Goal: Check status: Check status

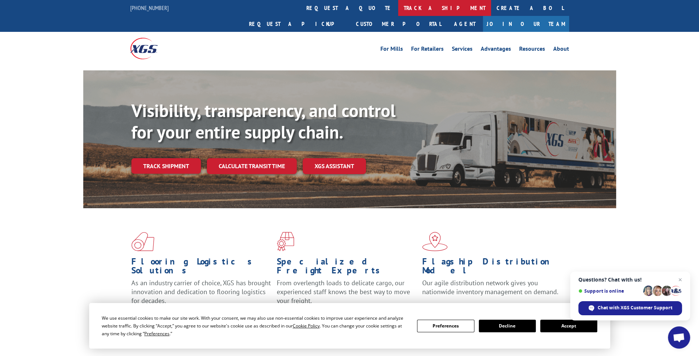
click at [398, 6] on link "track a shipment" at bounding box center [444, 8] width 93 height 16
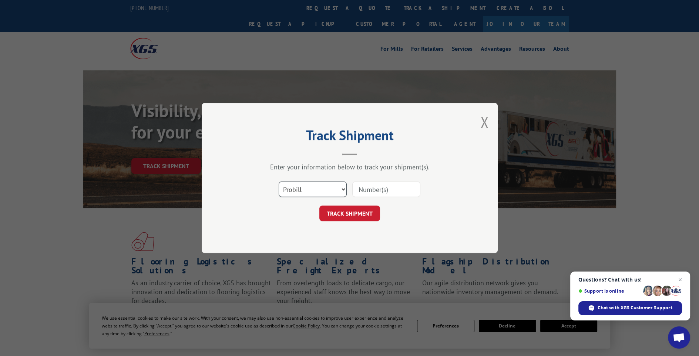
click at [343, 188] on select "Select category... Probill BOL PO" at bounding box center [313, 189] width 68 height 16
select select "bol"
click at [279, 181] on select "Select category... Probill BOL PO" at bounding box center [313, 189] width 68 height 16
click at [365, 190] on input at bounding box center [386, 189] width 68 height 16
type input "19595"
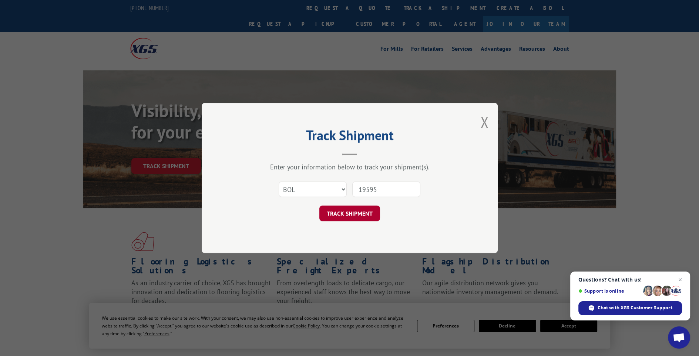
click at [333, 212] on button "TRACK SHIPMENT" at bounding box center [349, 213] width 61 height 16
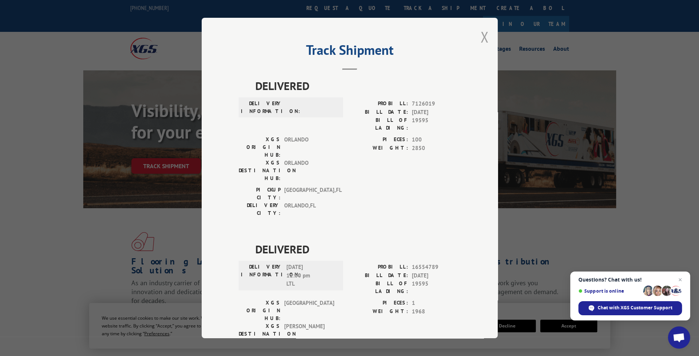
click at [483, 34] on button "Close modal" at bounding box center [484, 37] width 8 height 20
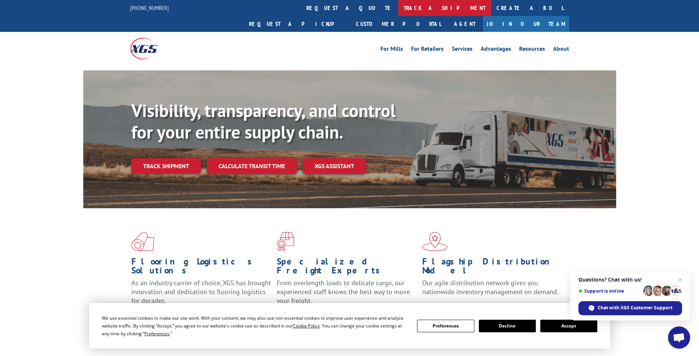
click at [398, 5] on link "track a shipment" at bounding box center [444, 8] width 93 height 16
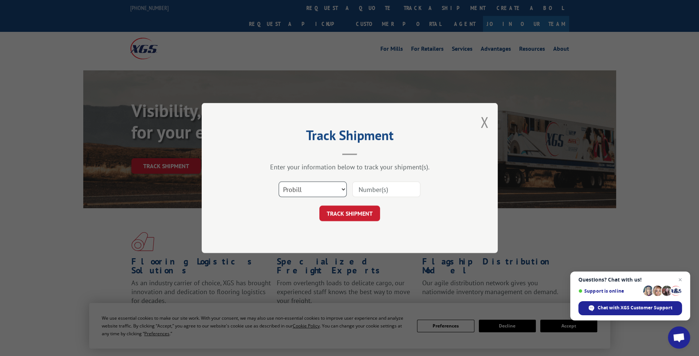
click at [342, 189] on select "Select category... Probill BOL PO" at bounding box center [313, 189] width 68 height 16
click at [279, 181] on select "Select category... Probill BOL PO" at bounding box center [313, 189] width 68 height 16
click at [365, 191] on input at bounding box center [386, 189] width 68 height 16
type input "7298541"
click button "TRACK SHIPMENT" at bounding box center [349, 213] width 61 height 16
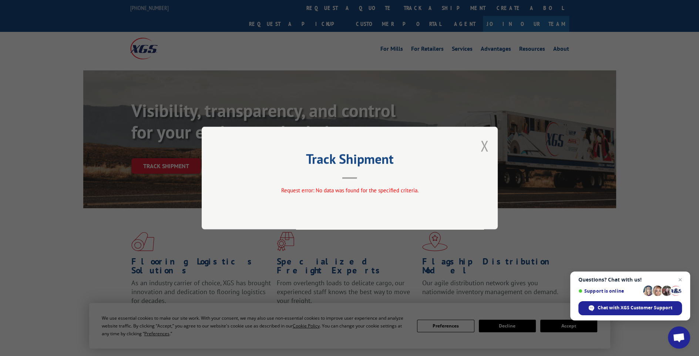
click at [484, 146] on button "Close modal" at bounding box center [484, 146] width 8 height 20
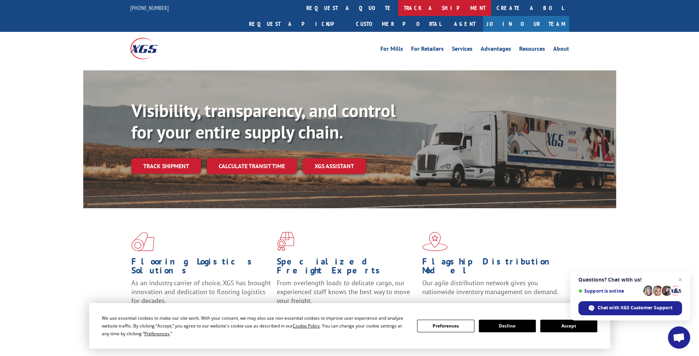
click at [398, 7] on link "track a shipment" at bounding box center [444, 8] width 93 height 16
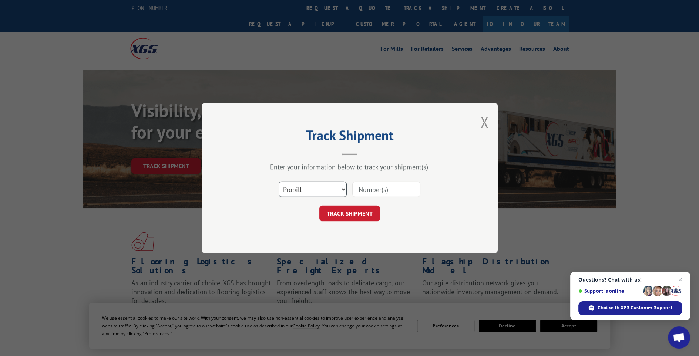
click at [341, 188] on select "Select category... Probill BOL PO" at bounding box center [313, 189] width 68 height 16
select select "po"
click at [279, 181] on select "Select category... Probill BOL PO" at bounding box center [313, 189] width 68 height 16
click at [366, 191] on input at bounding box center [386, 189] width 68 height 16
type input "7298541"
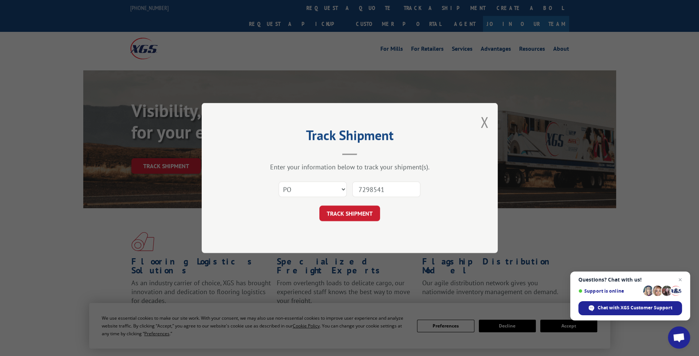
click button "TRACK SHIPMENT" at bounding box center [349, 213] width 61 height 16
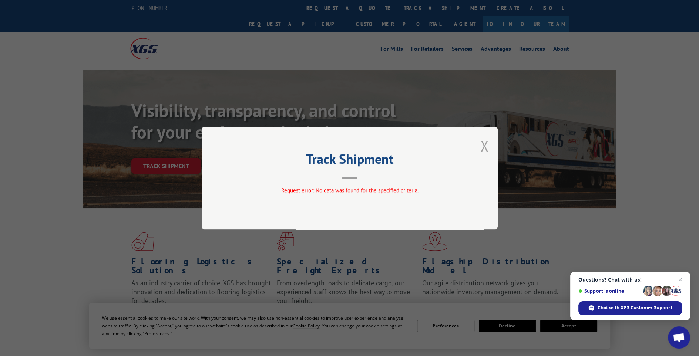
click at [483, 144] on button "Close modal" at bounding box center [484, 146] width 8 height 20
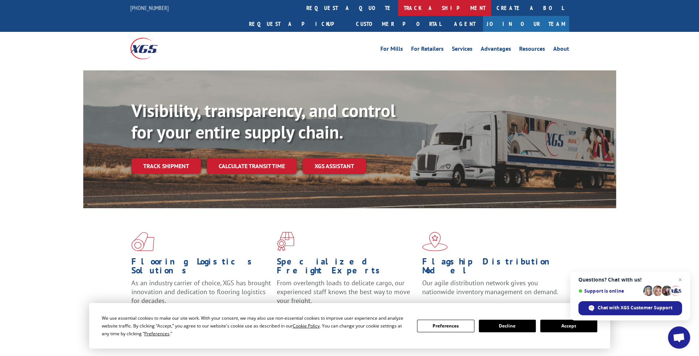
click at [398, 6] on link "track a shipment" at bounding box center [444, 8] width 93 height 16
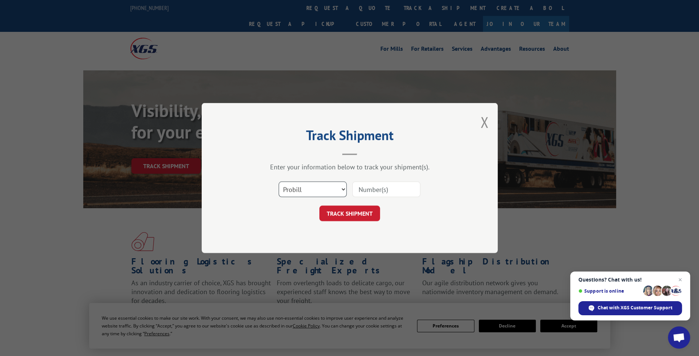
click at [340, 188] on select "Select category... Probill BOL PO" at bounding box center [313, 189] width 68 height 16
select select "bol"
click at [279, 181] on select "Select category... Probill BOL PO" at bounding box center [313, 189] width 68 height 16
click at [374, 189] on input at bounding box center [386, 189] width 68 height 16
type input "062625st"
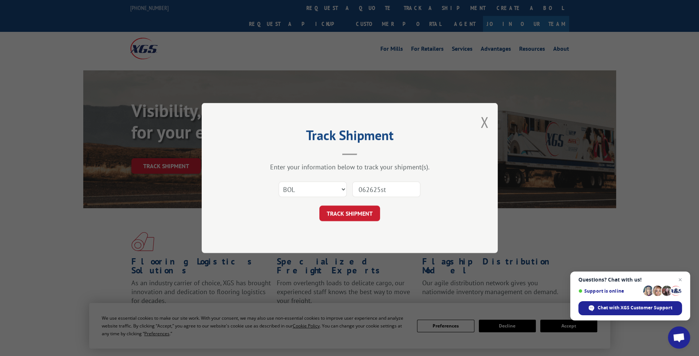
click button "TRACK SHIPMENT" at bounding box center [349, 213] width 61 height 16
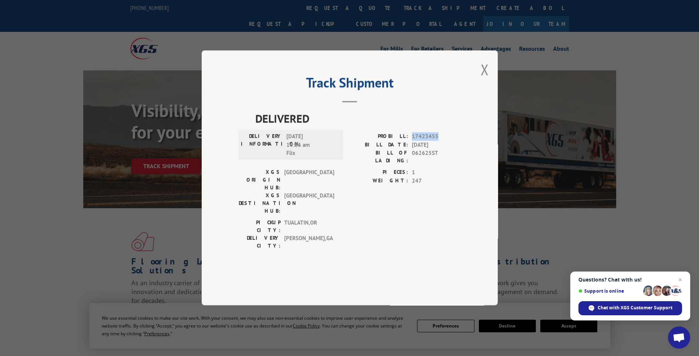
drag, startPoint x: 412, startPoint y: 157, endPoint x: 441, endPoint y: 156, distance: 29.2
click at [441, 141] on span "17423455" at bounding box center [436, 136] width 49 height 9
drag, startPoint x: 441, startPoint y: 156, endPoint x: 427, endPoint y: 156, distance: 14.1
copy span "17423455"
click at [484, 79] on button "Close modal" at bounding box center [484, 70] width 8 height 20
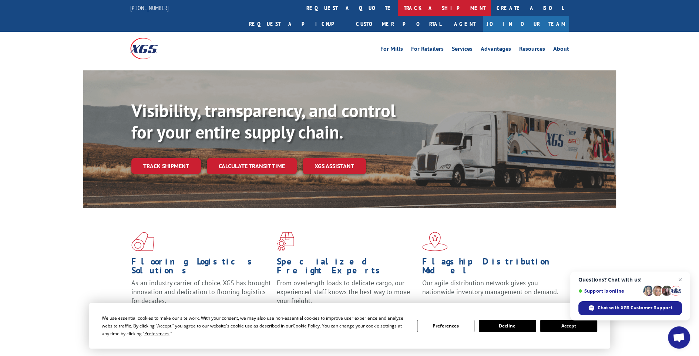
click at [398, 7] on link "track a shipment" at bounding box center [444, 8] width 93 height 16
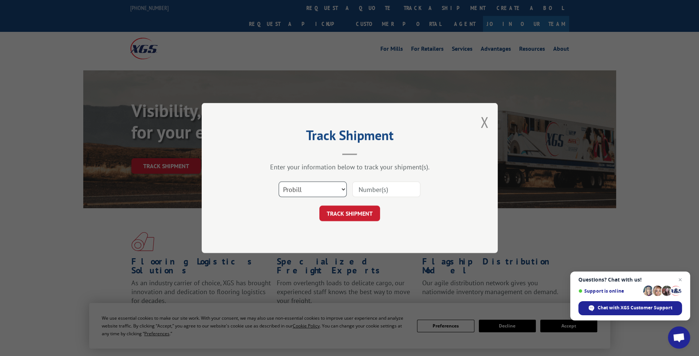
click at [340, 190] on select "Select category... Probill BOL PO" at bounding box center [313, 189] width 68 height 16
click at [279, 181] on select "Select category... Probill BOL PO" at bounding box center [313, 189] width 68 height 16
click at [356, 189] on input at bounding box center [386, 189] width 68 height 16
paste input "17423455"
type input "17423455"
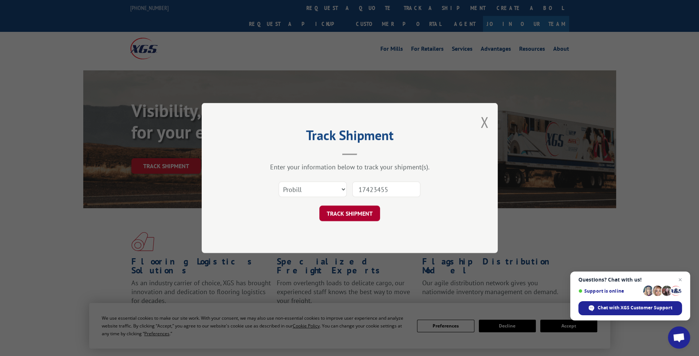
click at [344, 214] on button "TRACK SHIPMENT" at bounding box center [349, 213] width 61 height 16
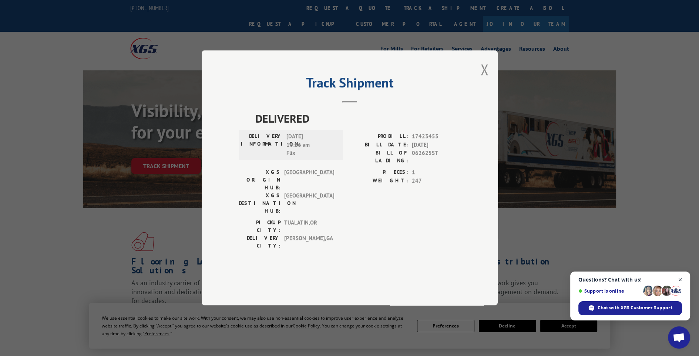
click at [679, 278] on span "Close chat" at bounding box center [680, 279] width 9 height 9
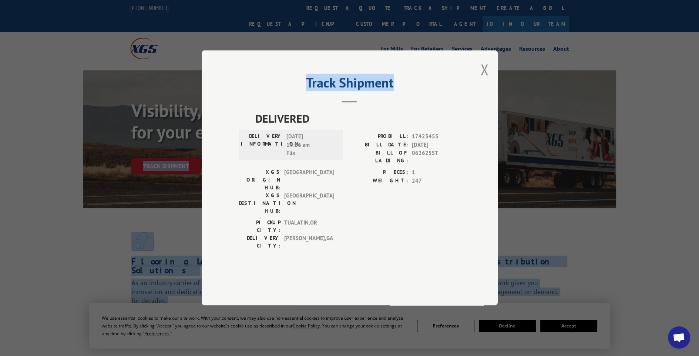
drag, startPoint x: 406, startPoint y: 82, endPoint x: 1085, endPoint y: 126, distance: 681.0
click at [445, 91] on h2 "Track Shipment" at bounding box center [350, 84] width 222 height 14
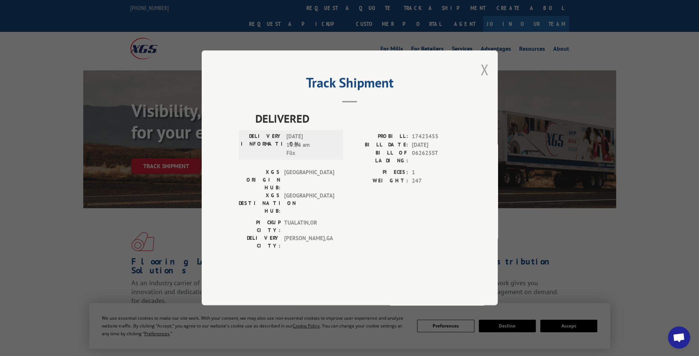
click at [482, 79] on button "Close modal" at bounding box center [484, 70] width 8 height 20
